Goal: Task Accomplishment & Management: Use online tool/utility

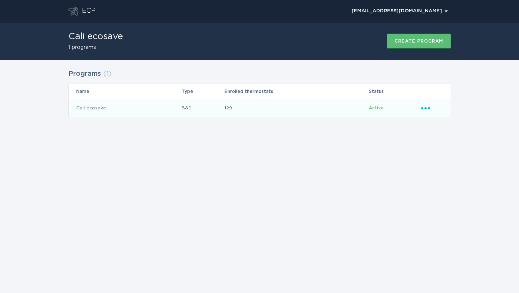
click at [244, 109] on td "129" at bounding box center [296, 108] width 144 height 18
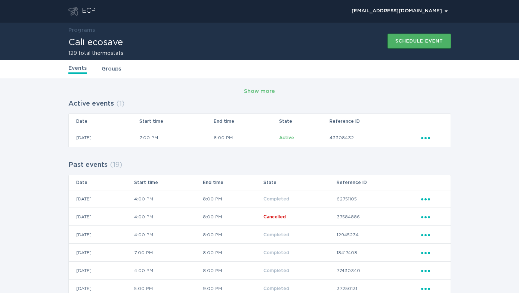
click at [425, 38] on button "Schedule event" at bounding box center [420, 41] width 64 height 15
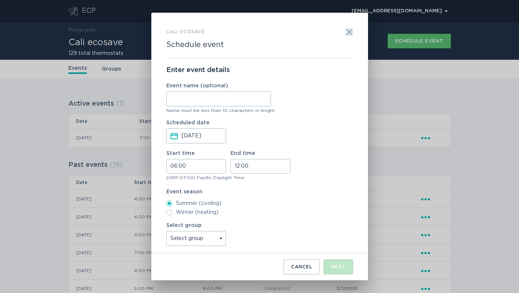
click at [267, 100] on input "Event name (optional)" at bounding box center [218, 99] width 105 height 15
type input "S"
type input "9.2 Event2"
click at [175, 166] on input "06:00" at bounding box center [196, 166] width 60 height 15
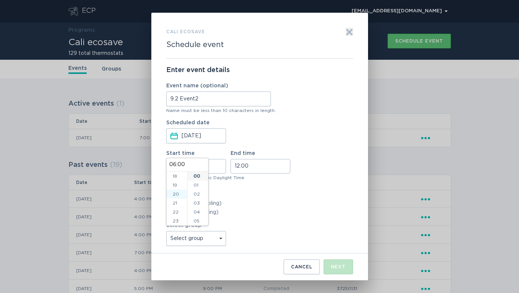
click at [175, 196] on li "20" at bounding box center [177, 194] width 21 height 9
type input "20:00"
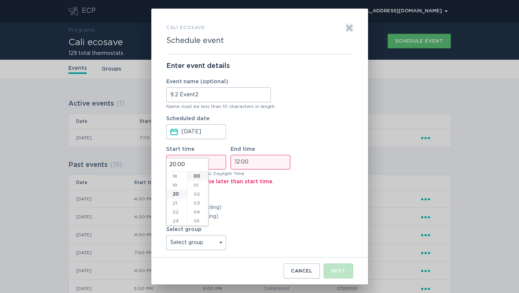
click at [248, 163] on input "12:00" at bounding box center [261, 162] width 60 height 15
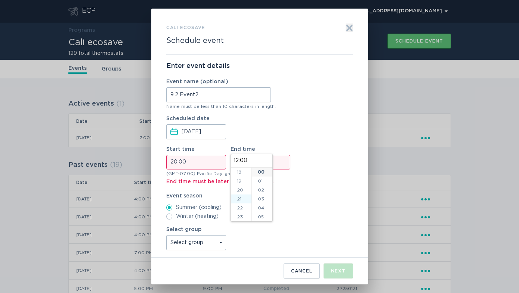
click at [241, 197] on li "21" at bounding box center [241, 199] width 21 height 9
type input "21:00"
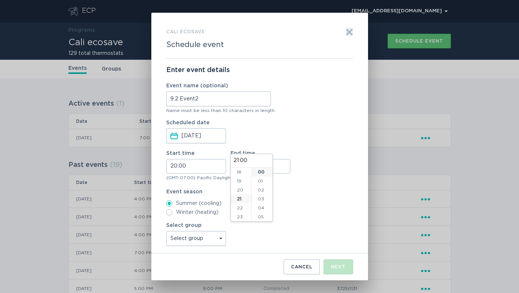
click at [316, 196] on div "Event season Summer (cooling) Winter (heating)" at bounding box center [259, 202] width 187 height 26
click at [212, 237] on select "Select group SLAP_SDG1 SLAP_SCNW SLAP_SCHD SLAP_SCEW SLAP_SCEN SLAP_SCEC SLAP_P…" at bounding box center [196, 238] width 60 height 15
click at [214, 240] on select "Select group SLAP_SDG1 SLAP_SCNW SLAP_SCHD SLAP_SCEW SLAP_SCEN SLAP_SCEC SLAP_P…" at bounding box center [196, 238] width 60 height 15
select select "b3b1ef2192db4373ba32860241b402e5"
click at [166, 231] on select "Select group SLAP_SDG1 SLAP_SCNW SLAP_SCHD SLAP_SCEW SLAP_SCEN SLAP_SCEC SLAP_P…" at bounding box center [196, 238] width 60 height 15
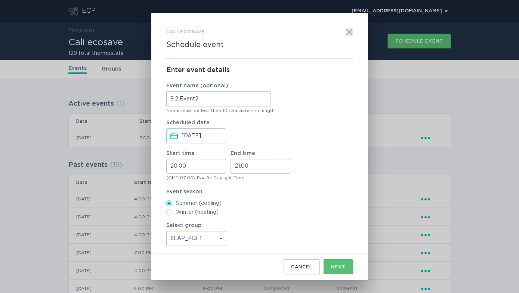
click at [323, 209] on div "Summer (cooling) Winter (heating)" at bounding box center [259, 208] width 187 height 15
click at [339, 270] on button "Next" at bounding box center [339, 267] width 30 height 15
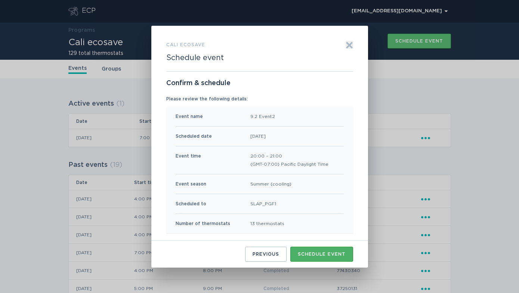
click at [329, 254] on div "Schedule event" at bounding box center [322, 254] width 48 height 4
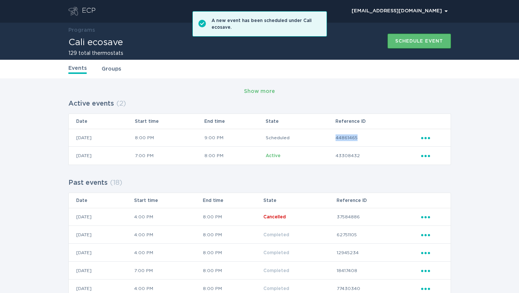
drag, startPoint x: 346, startPoint y: 137, endPoint x: 397, endPoint y: 137, distance: 51.6
click at [397, 137] on td "44861465" at bounding box center [378, 138] width 86 height 18
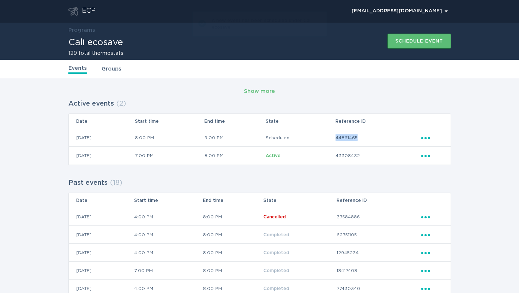
copy td "44861465"
